Goal: Transaction & Acquisition: Purchase product/service

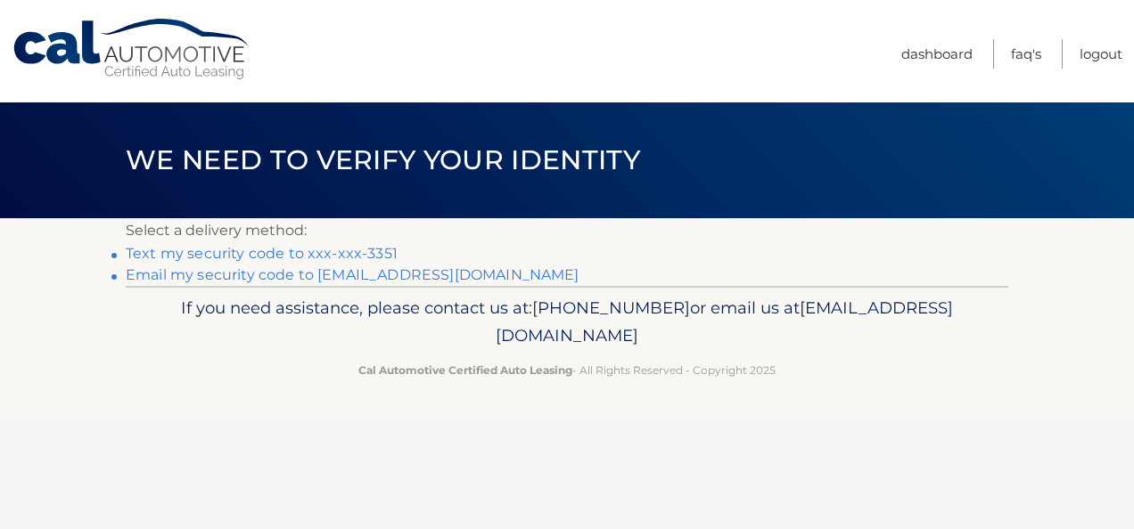
click at [312, 251] on link "Text my security code to xxx-xxx-3351" at bounding box center [262, 253] width 272 height 17
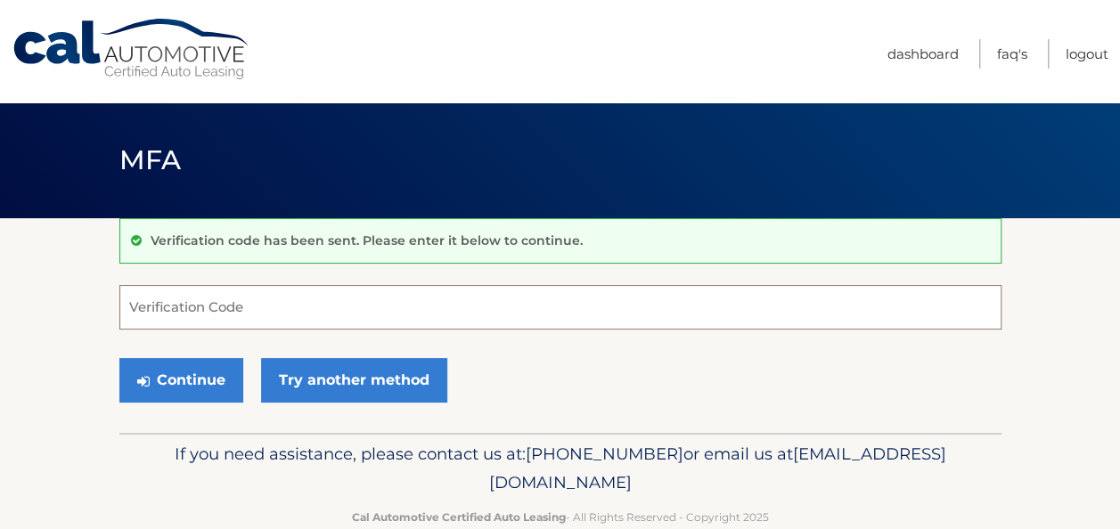
click at [283, 299] on input "Verification Code" at bounding box center [560, 307] width 882 height 45
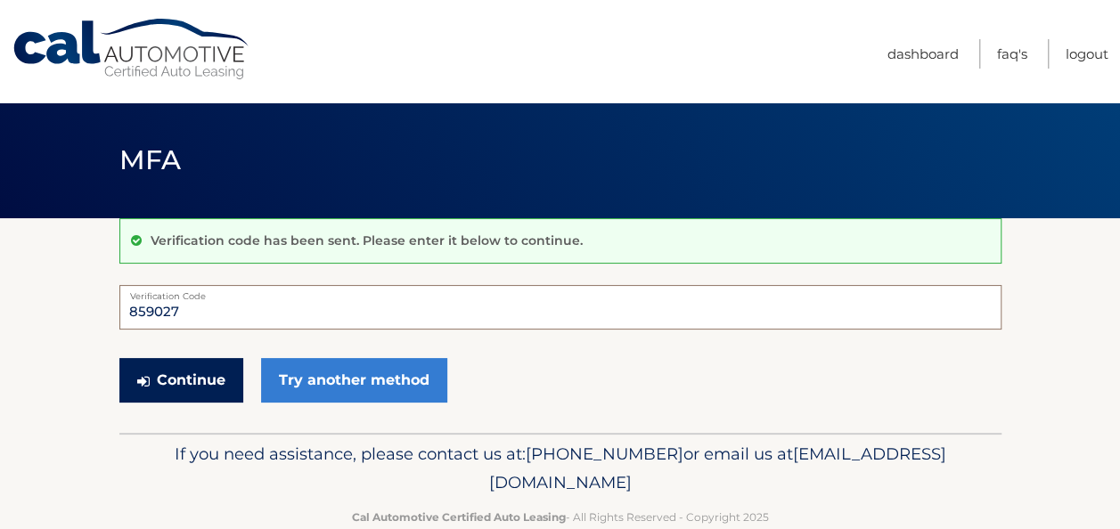
type input "859027"
click at [171, 381] on button "Continue" at bounding box center [181, 380] width 124 height 45
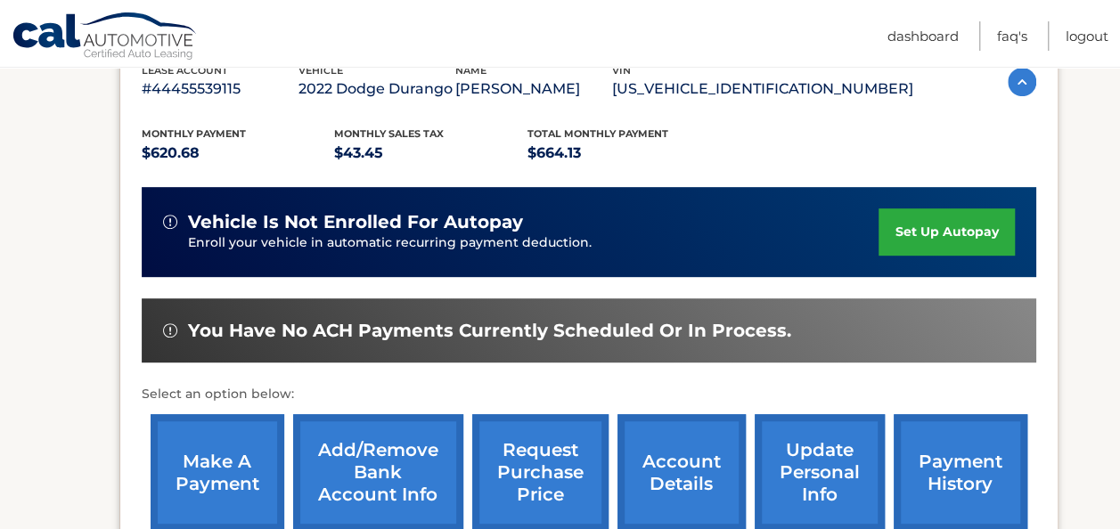
scroll to position [356, 0]
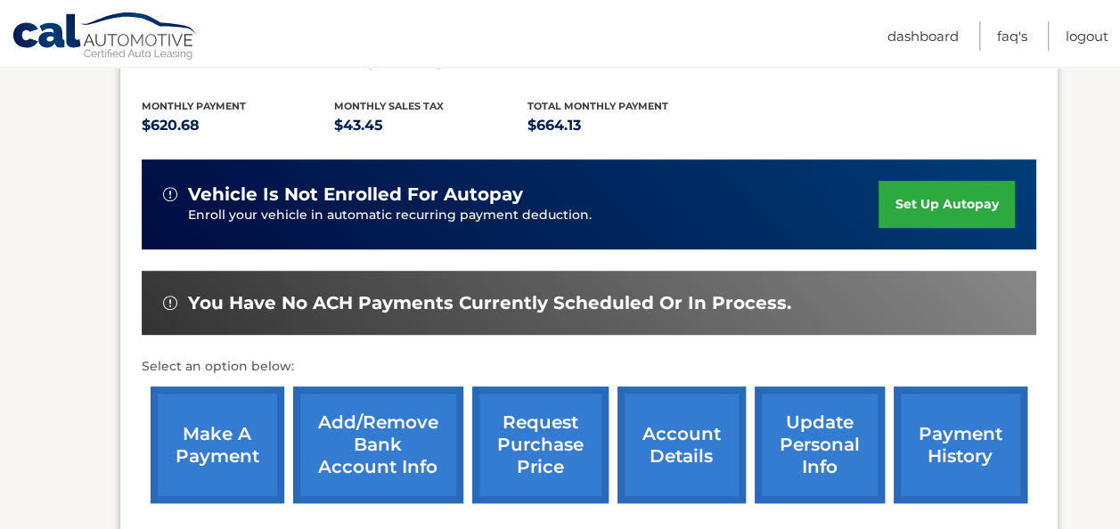
click at [198, 437] on link "make a payment" at bounding box center [218, 445] width 134 height 117
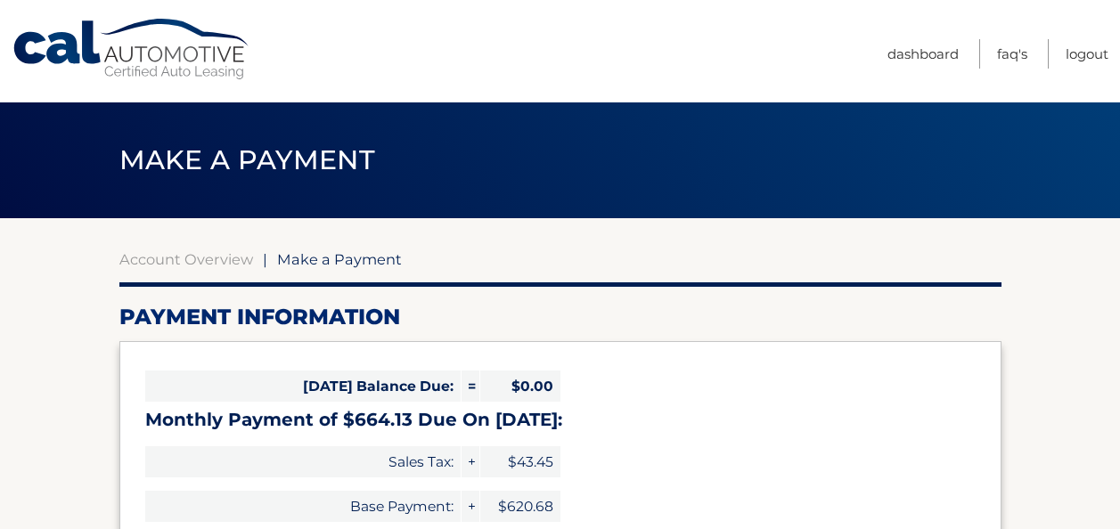
select select "MWEzZmQ3MzQtOTI3Mi00ZjI3LWE2NmUtOTIxM2ExODE2Yzlk"
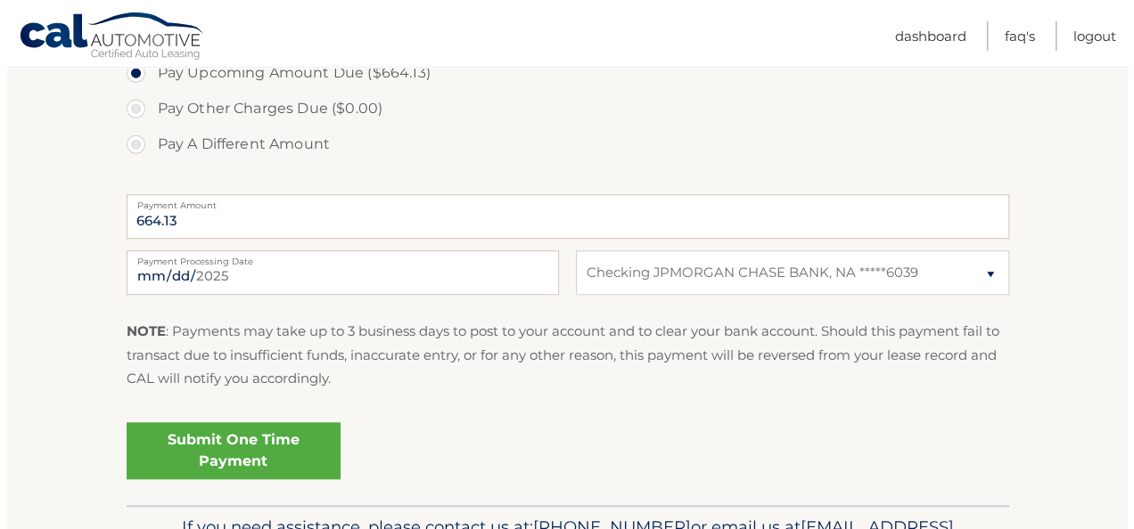
scroll to position [713, 0]
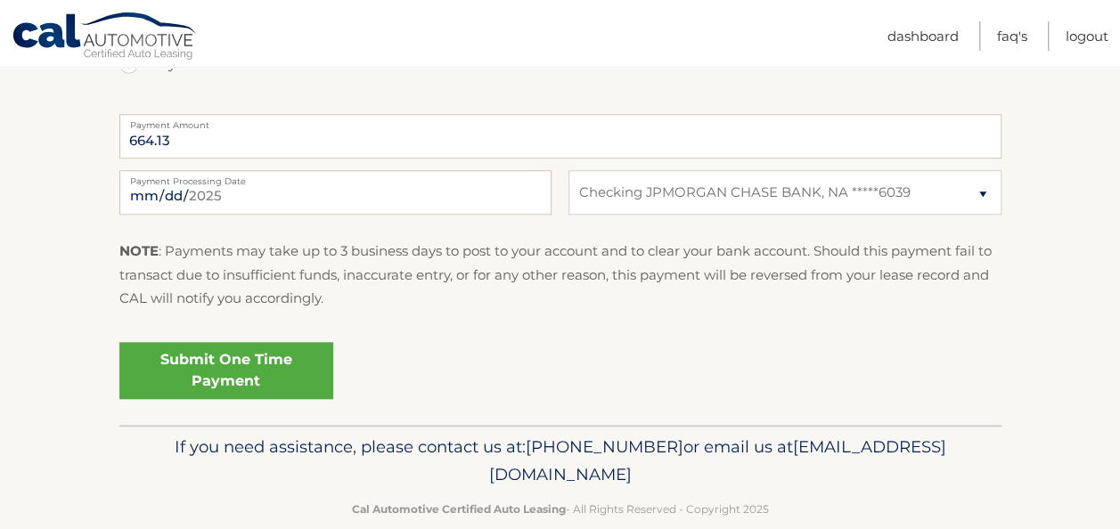
click at [244, 355] on link "Submit One Time Payment" at bounding box center [226, 370] width 214 height 57
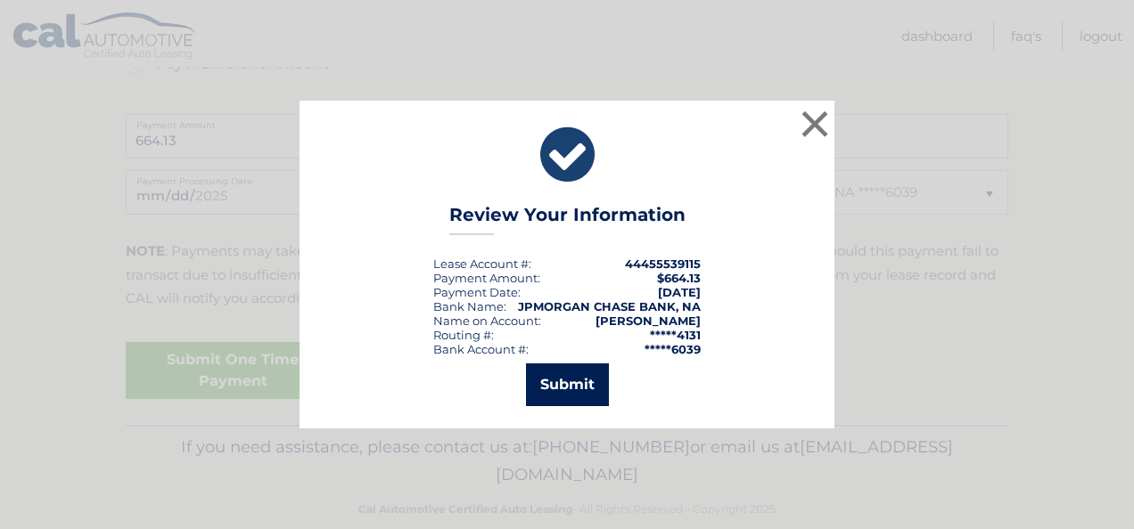
click at [575, 378] on button "Submit" at bounding box center [567, 385] width 83 height 43
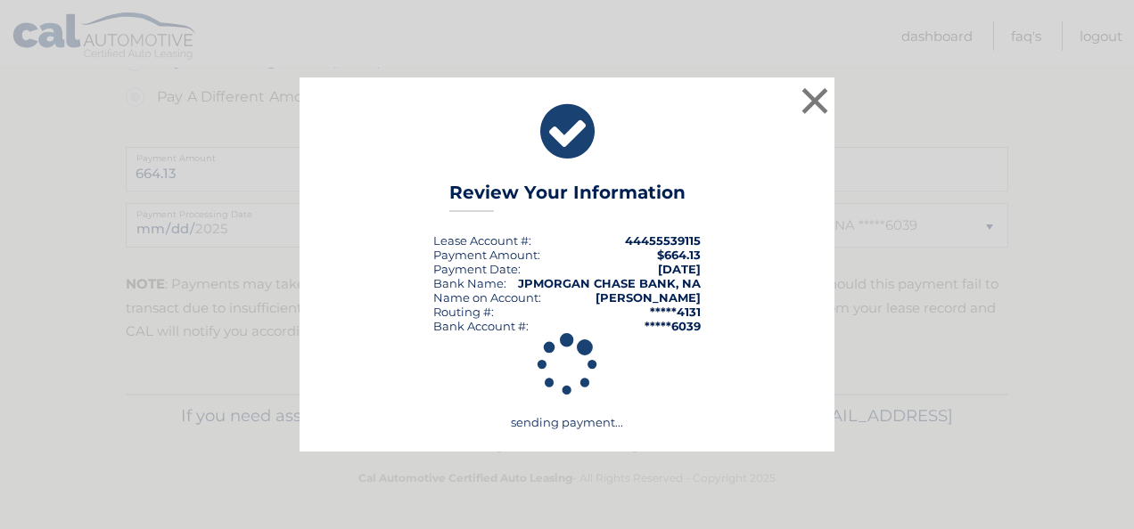
scroll to position [679, 0]
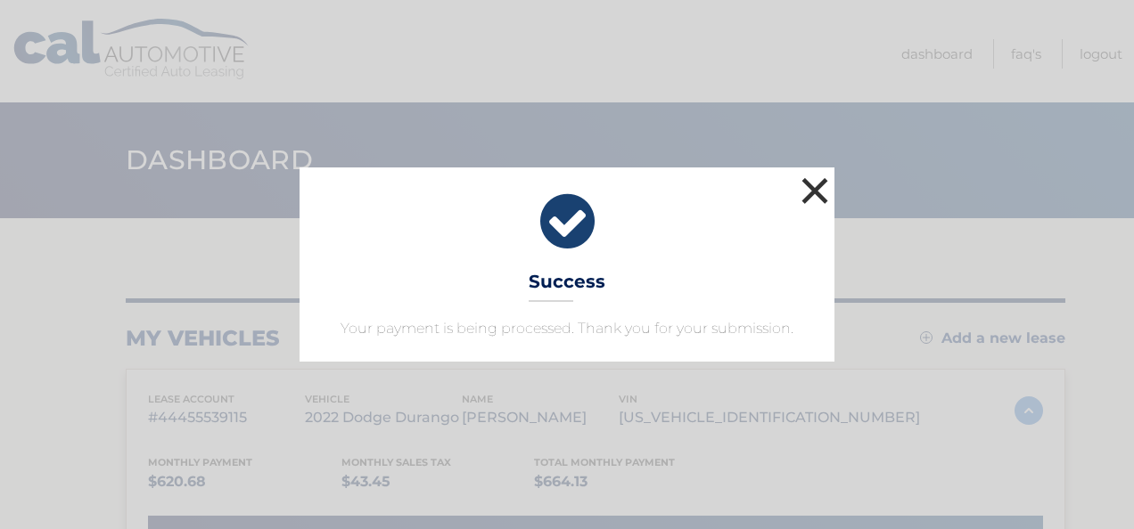
click at [822, 197] on button "×" at bounding box center [815, 191] width 36 height 36
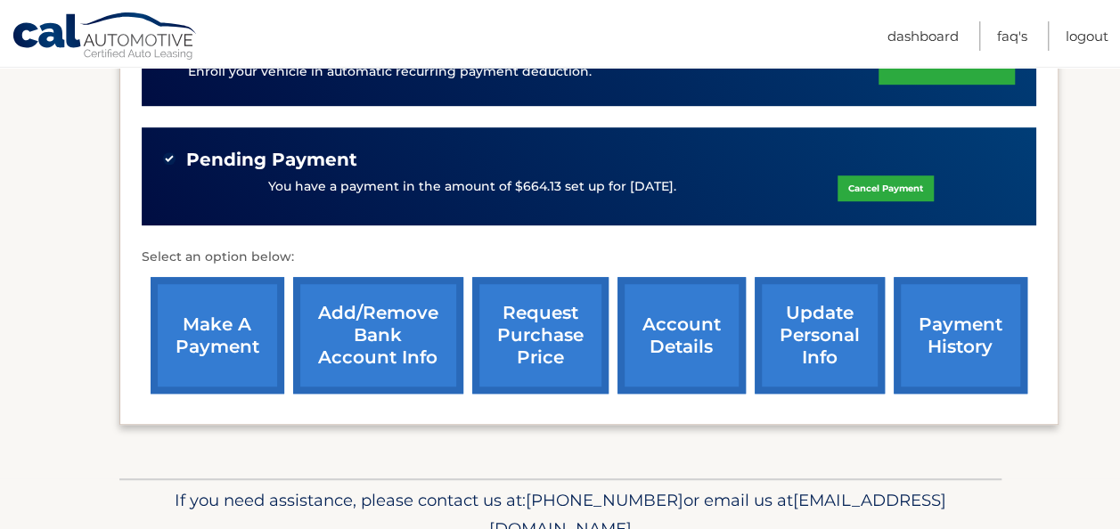
scroll to position [535, 0]
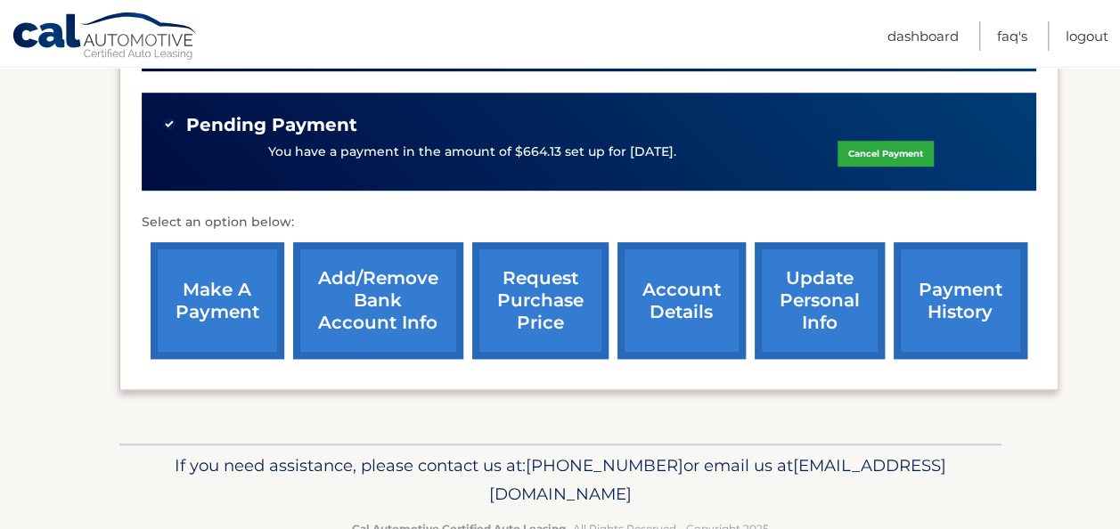
click at [692, 324] on link "account details" at bounding box center [682, 300] width 128 height 117
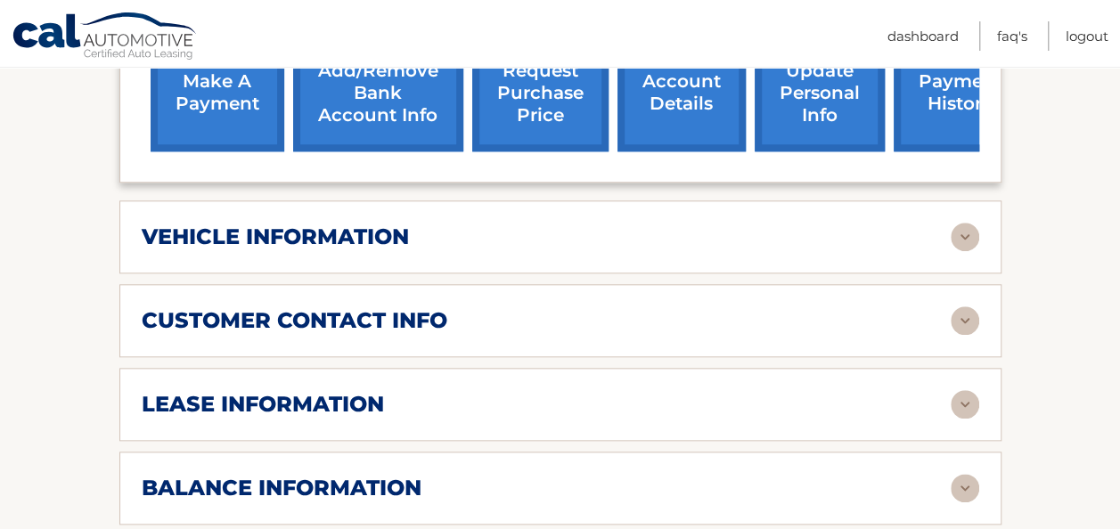
scroll to position [891, 0]
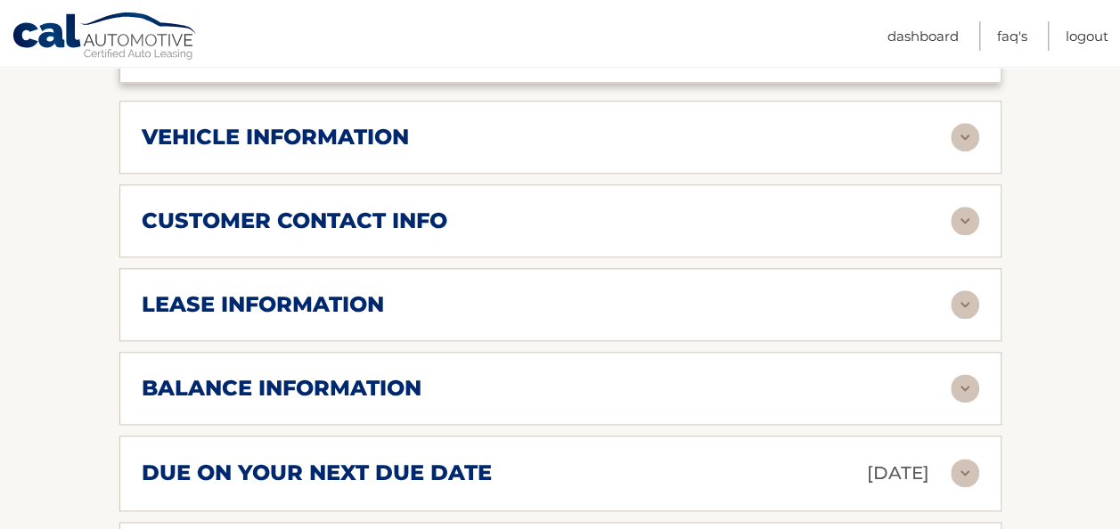
click at [206, 291] on h2 "lease information" at bounding box center [263, 304] width 242 height 27
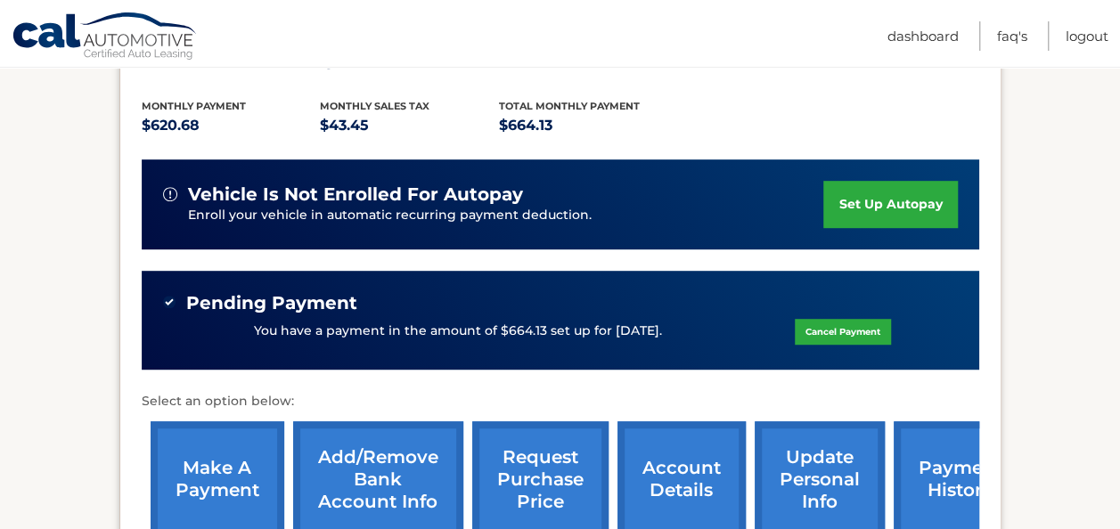
scroll to position [267, 0]
